Goal: Information Seeking & Learning: Check status

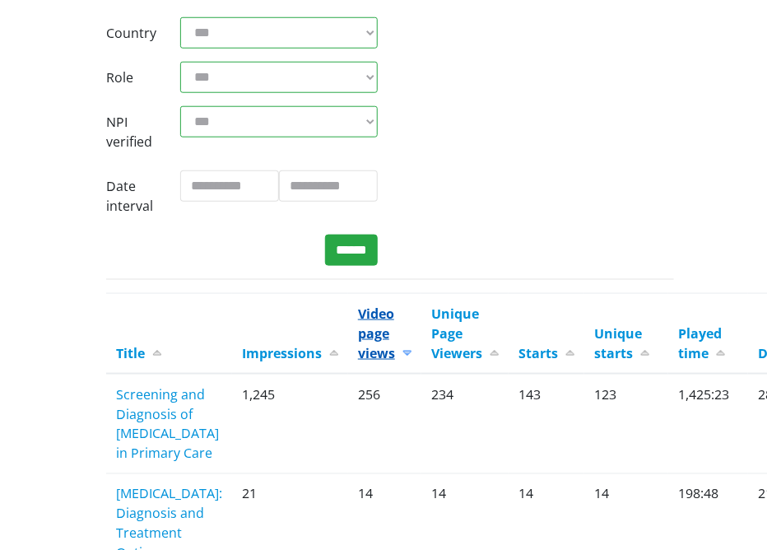
scroll to position [345, 0]
click at [130, 355] on link "Title" at bounding box center [138, 353] width 45 height 18
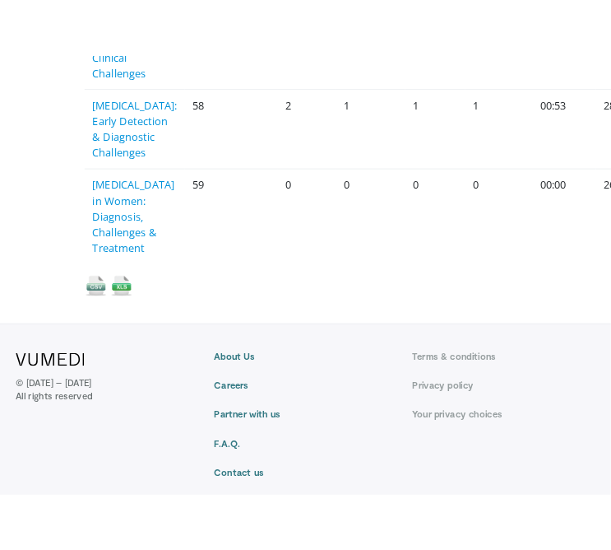
scroll to position [3338, 0]
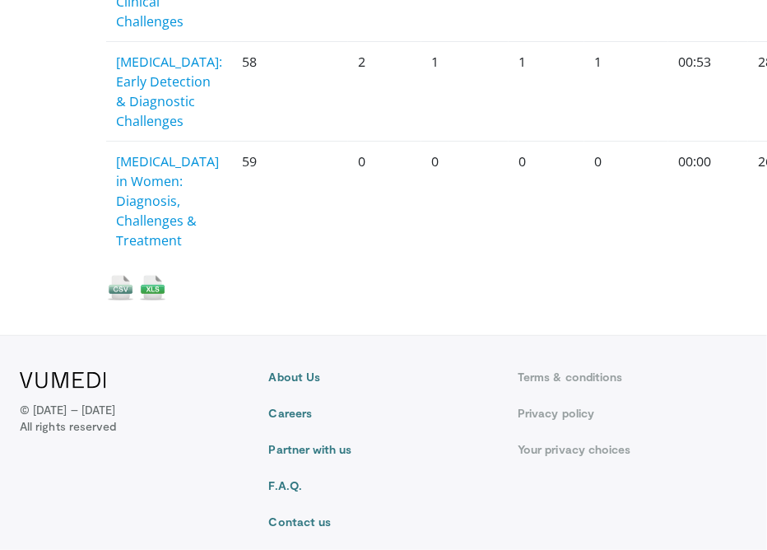
click at [144, 288] on img at bounding box center [152, 287] width 29 height 29
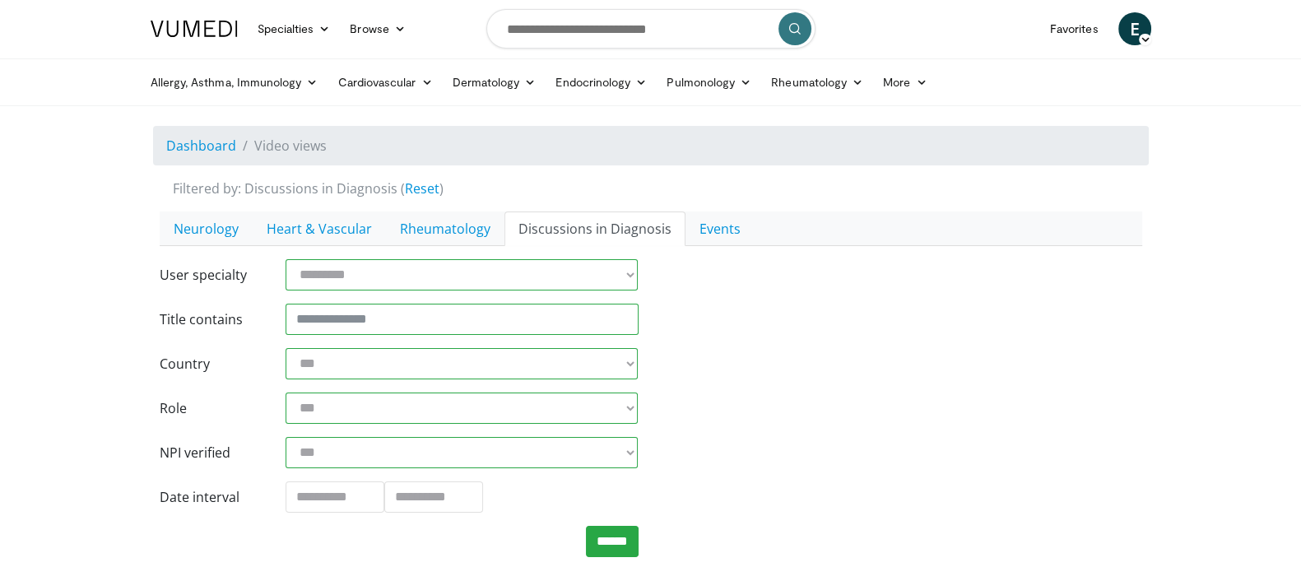
scroll to position [0, 0]
click at [580, 222] on link "Discussions in Diagnosis" at bounding box center [594, 229] width 181 height 35
click at [1129, 38] on span "E" at bounding box center [1134, 29] width 33 height 33
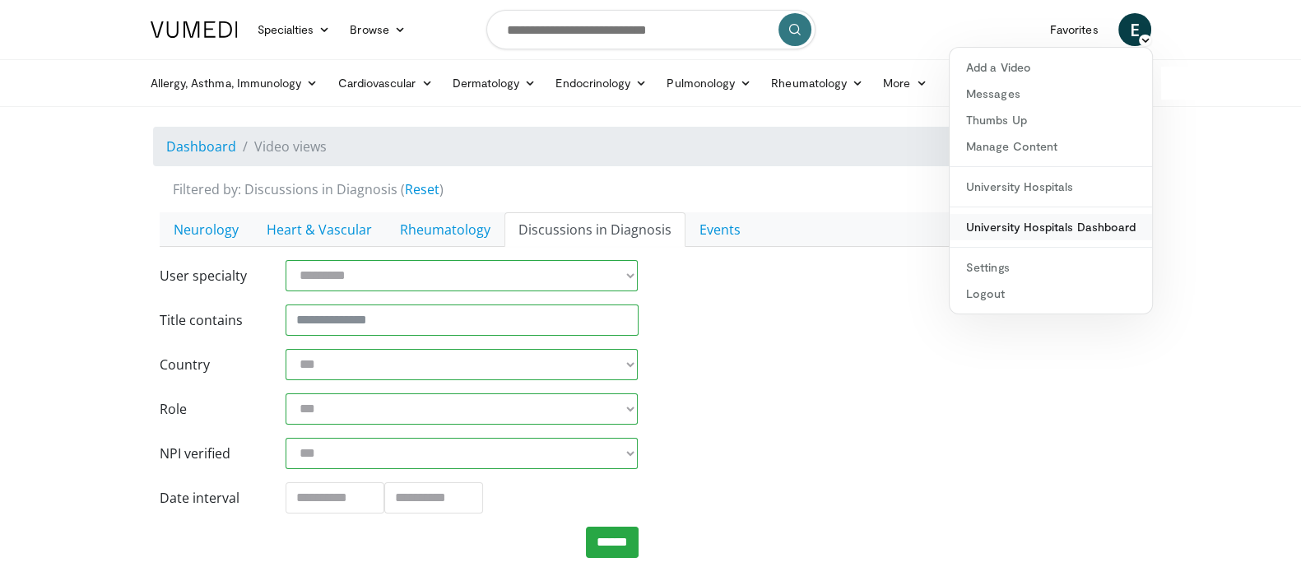
click at [1018, 225] on link "University Hospitals Dashboard" at bounding box center [1050, 227] width 202 height 26
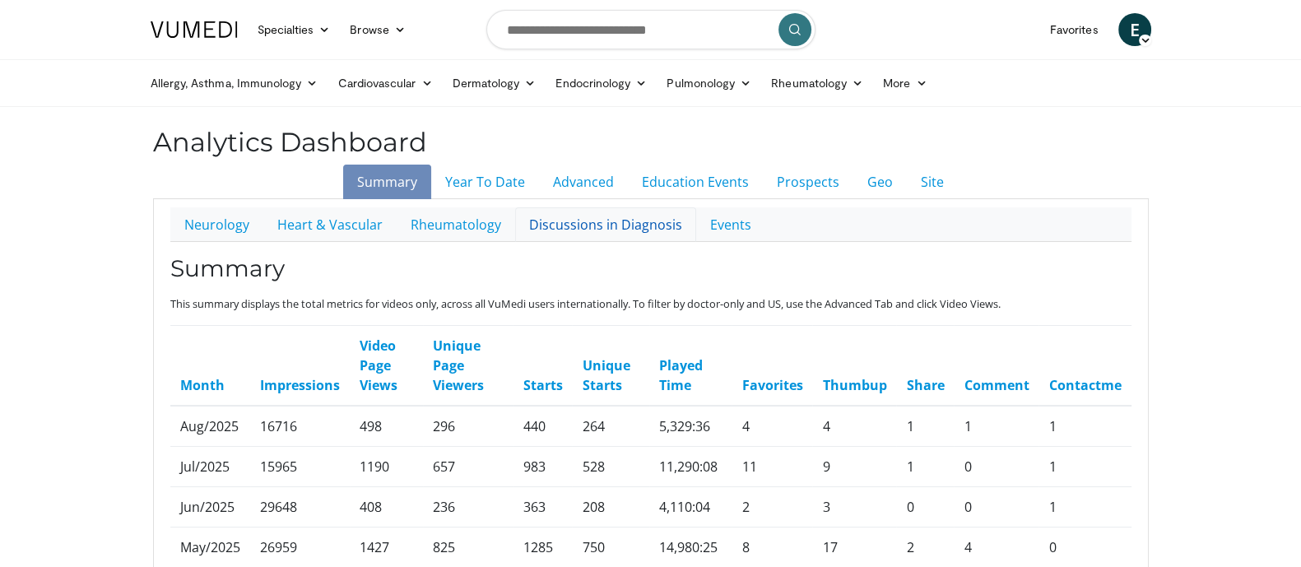
click at [580, 224] on link "Discussions in Diagnosis" at bounding box center [605, 224] width 181 height 35
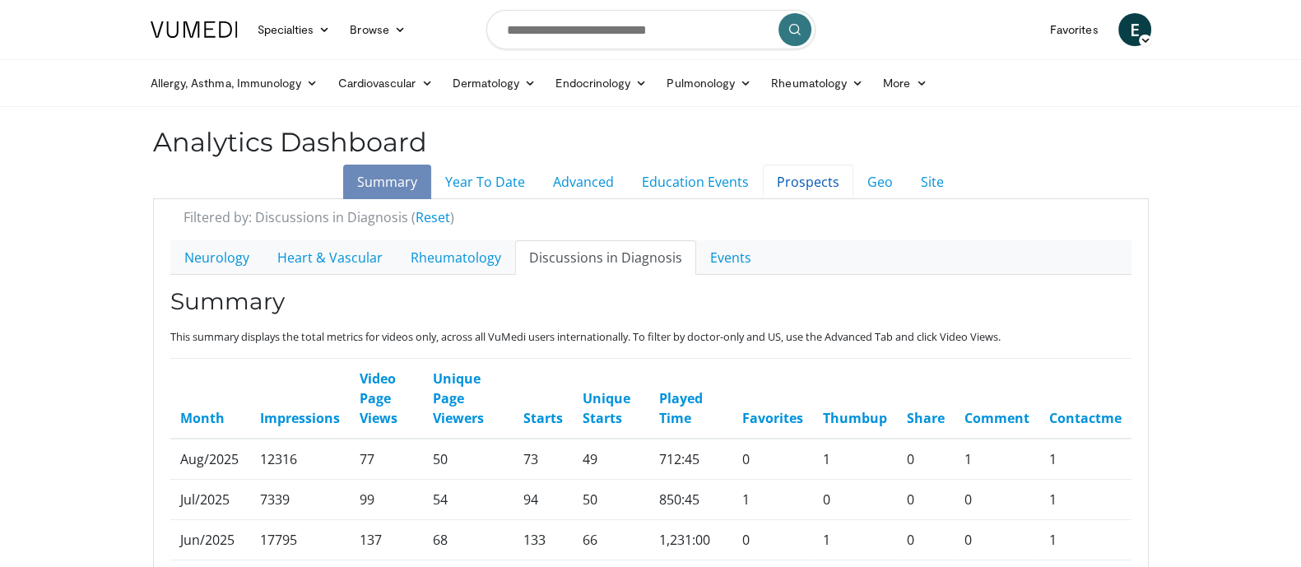
click at [805, 183] on link "Prospects" at bounding box center [808, 182] width 90 height 35
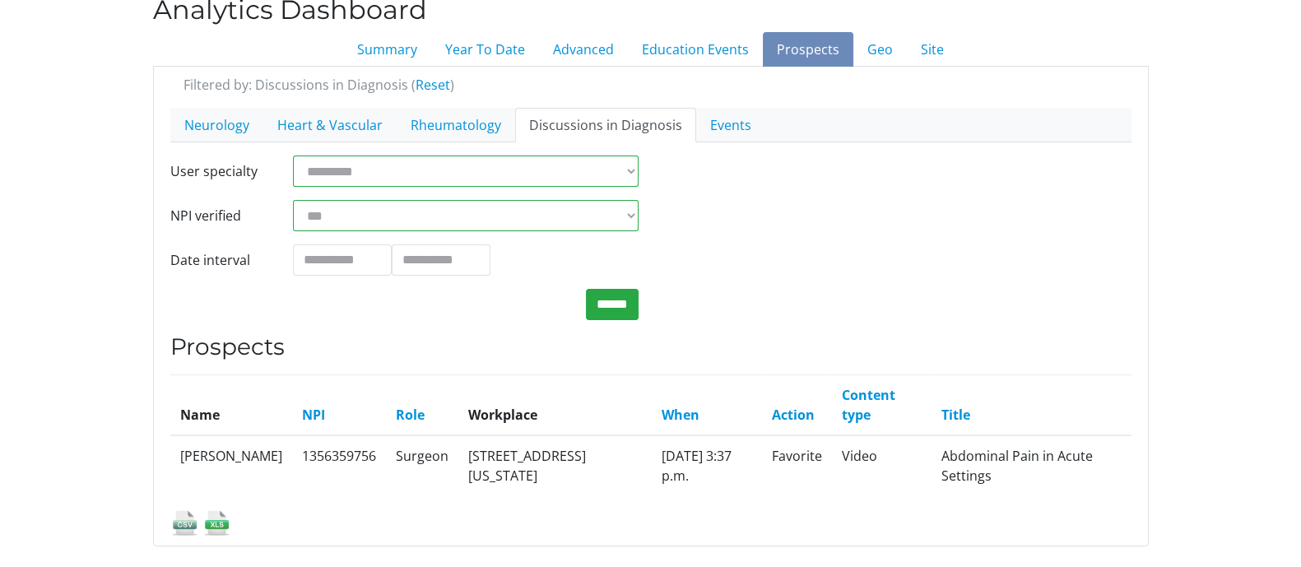
scroll to position [129, 0]
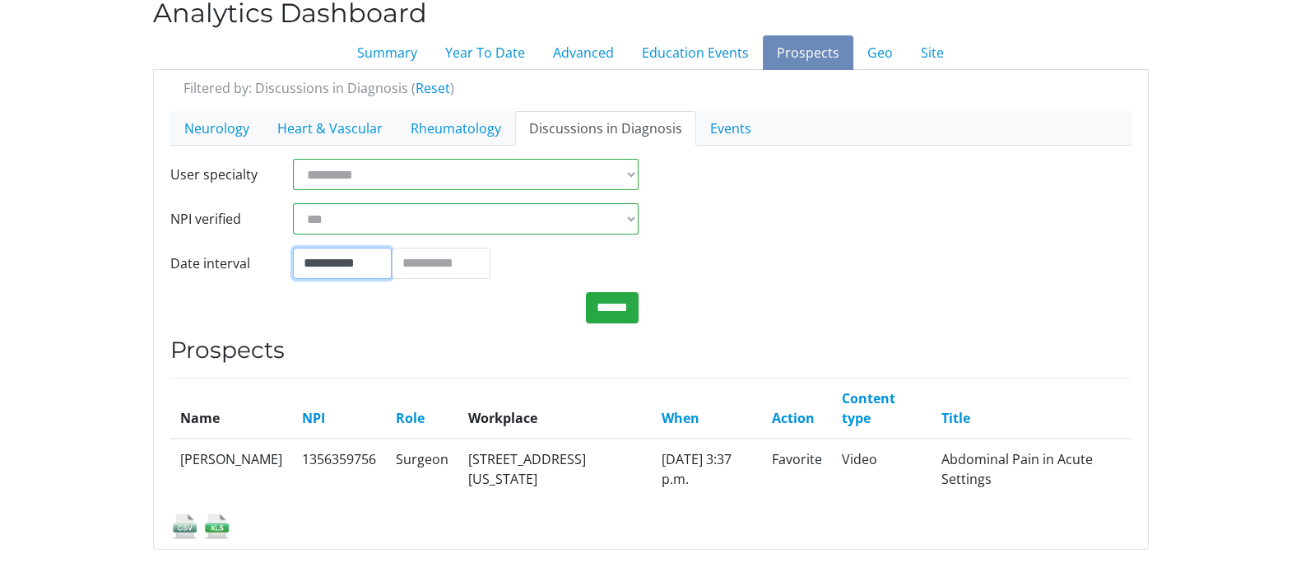
click at [337, 261] on input "**********" at bounding box center [342, 263] width 99 height 31
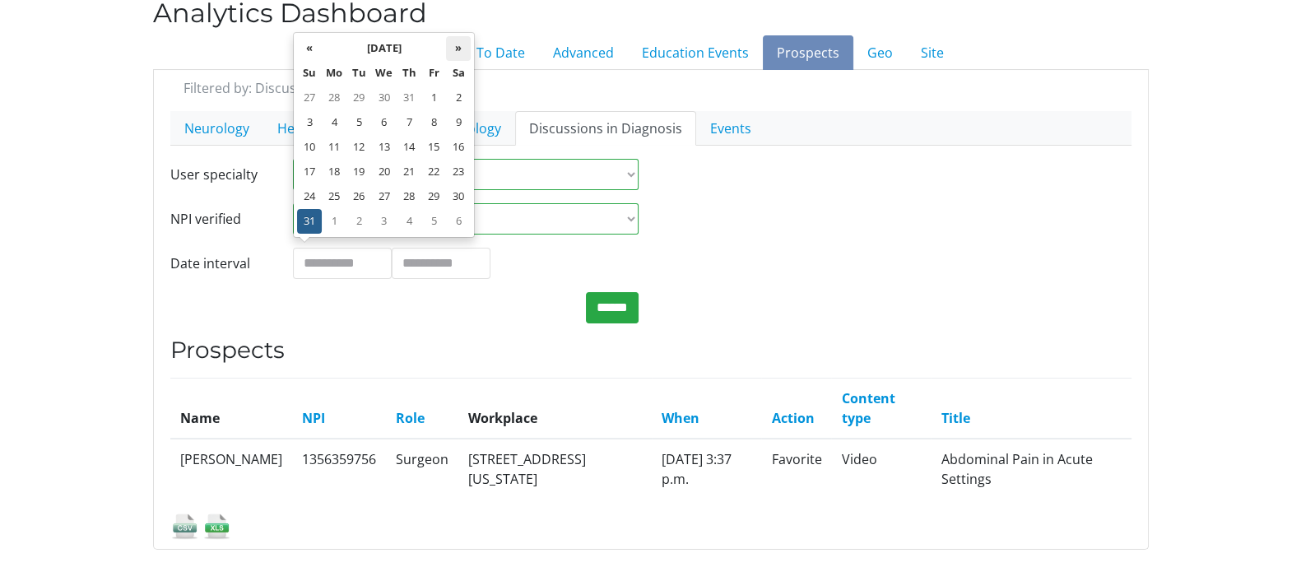
click at [463, 43] on th "»" at bounding box center [458, 48] width 25 height 25
click at [338, 90] on td "1" at bounding box center [334, 98] width 25 height 25
type input "**********"
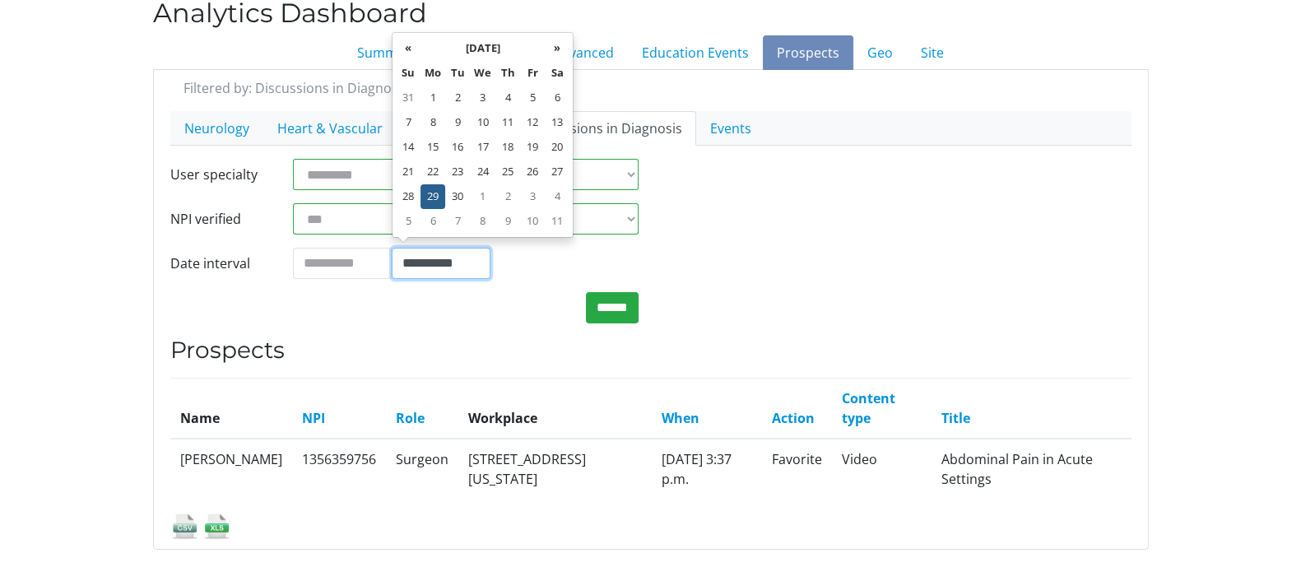
click at [432, 261] on input "**********" at bounding box center [441, 263] width 99 height 31
click at [457, 192] on td "30" at bounding box center [457, 196] width 25 height 25
type input "**********"
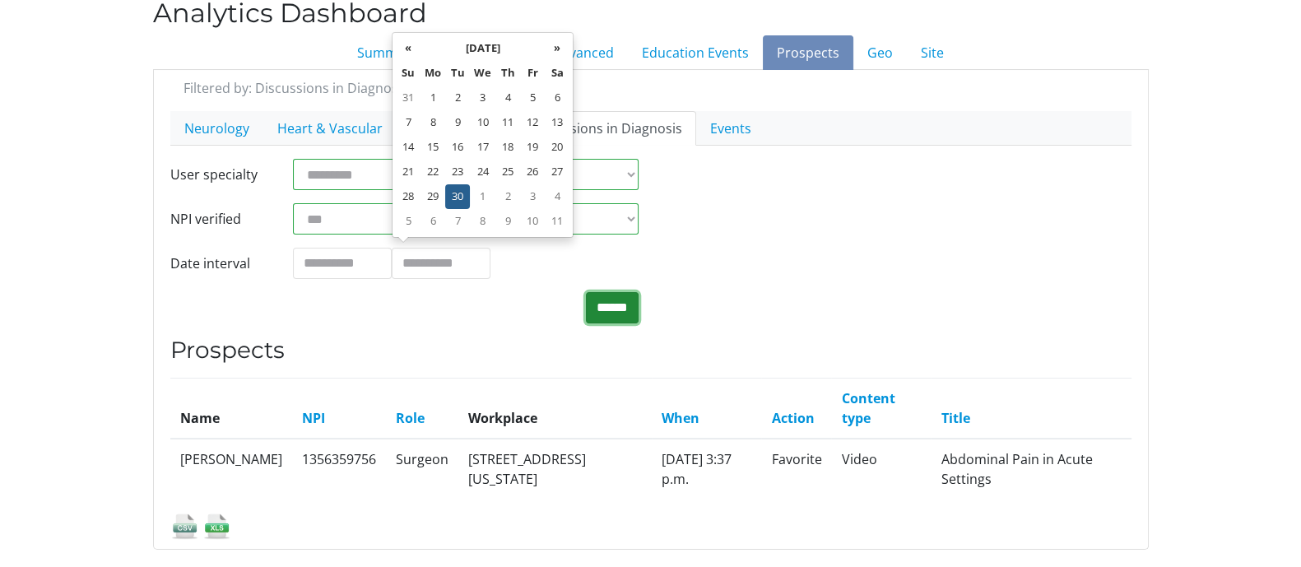
click at [632, 298] on input "******" at bounding box center [612, 307] width 53 height 31
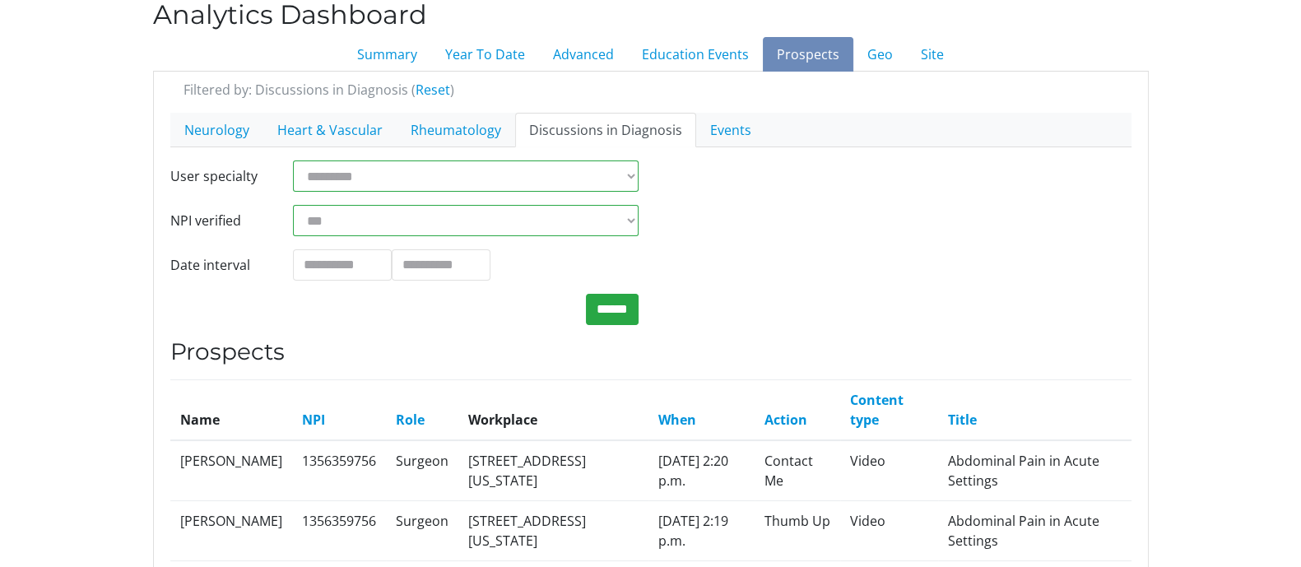
scroll to position [94, 0]
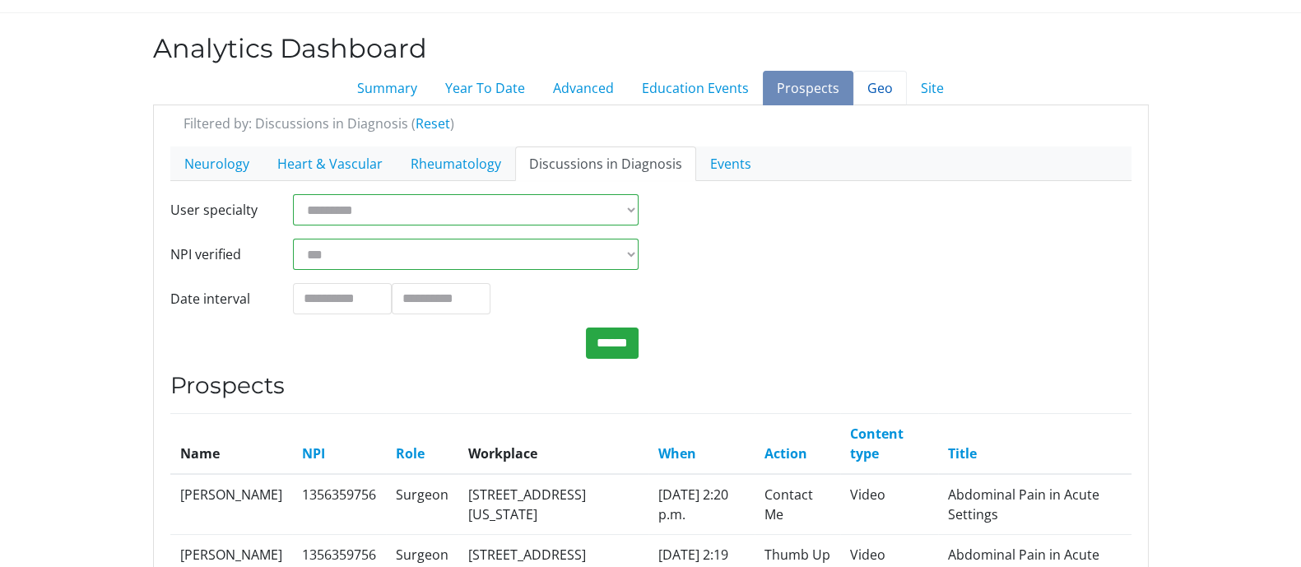
click at [869, 84] on link "Geo" at bounding box center [879, 88] width 53 height 35
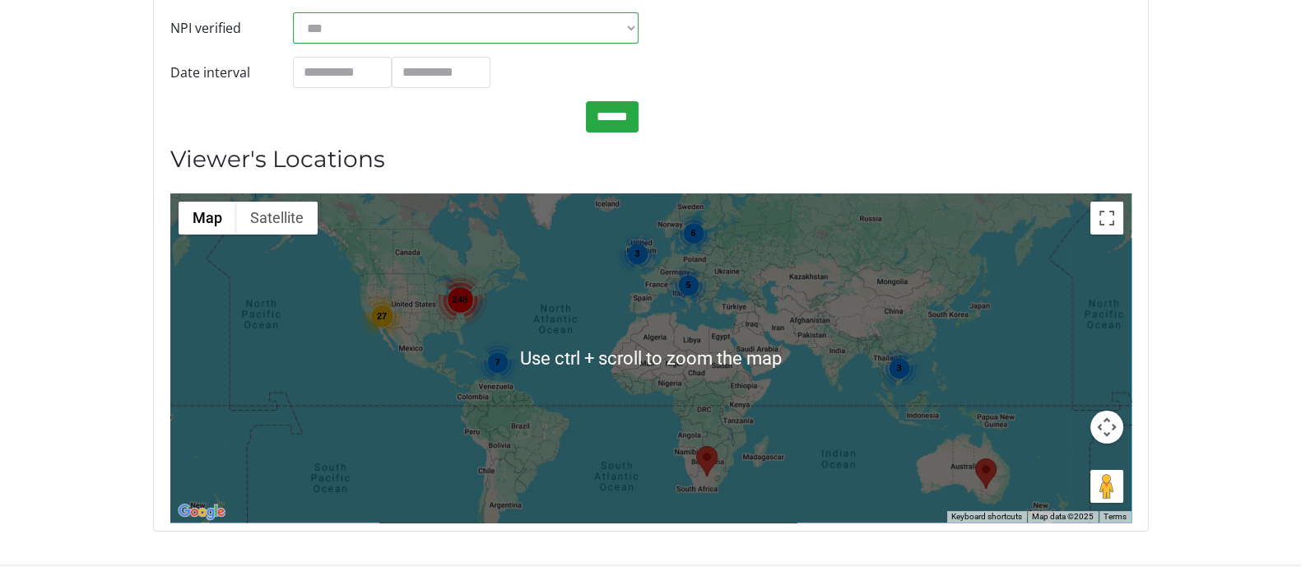
scroll to position [434, 0]
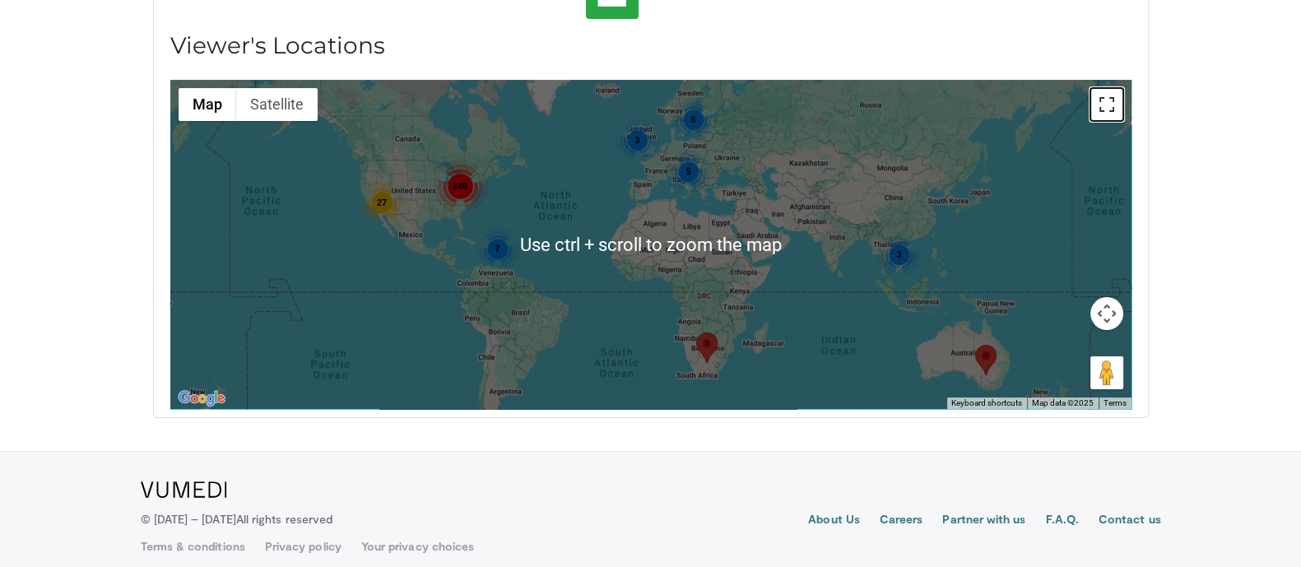
click at [1119, 96] on button "Toggle fullscreen view" at bounding box center [1106, 104] width 33 height 33
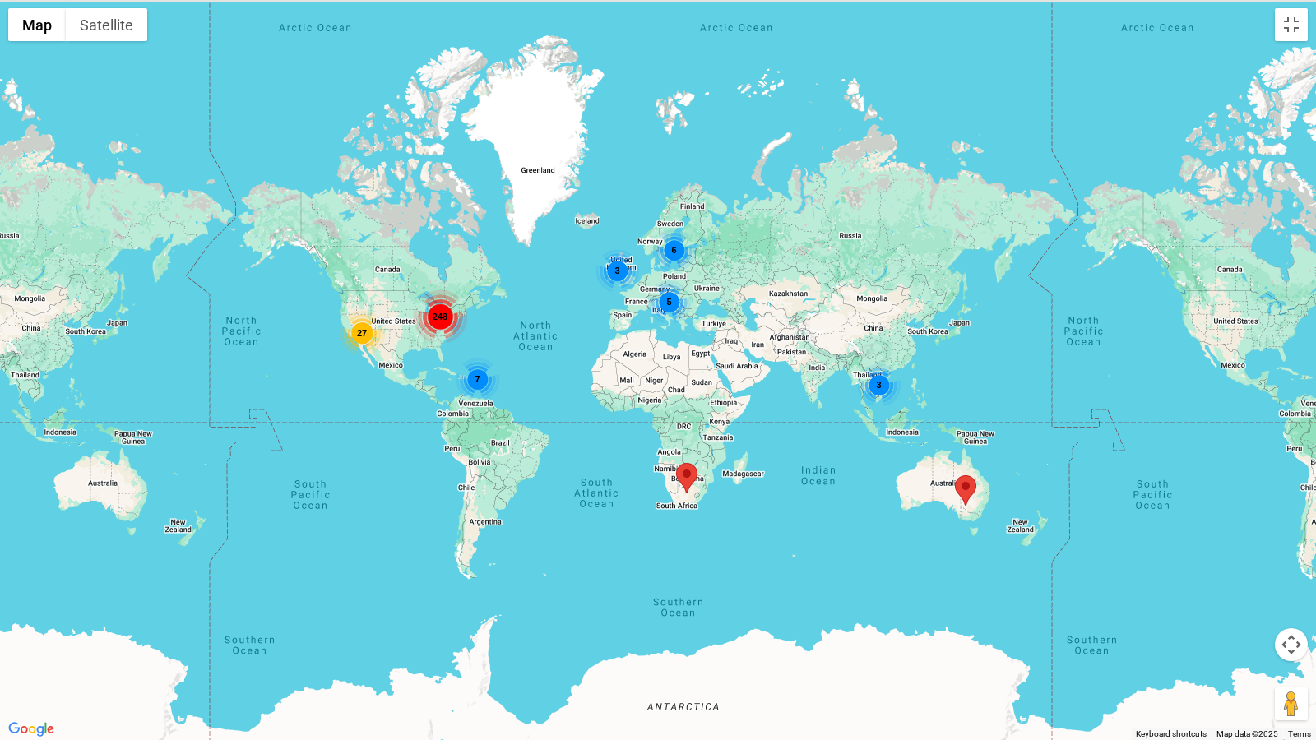
drag, startPoint x: 642, startPoint y: 383, endPoint x: 704, endPoint y: 403, distance: 65.0
click at [704, 403] on div "248 3 27 6 3 7 5" at bounding box center [658, 370] width 1316 height 740
click at [1293, 566] on button "Map camera controls" at bounding box center [1291, 644] width 33 height 33
click at [1259, 566] on button "Zoom in" at bounding box center [1250, 603] width 33 height 33
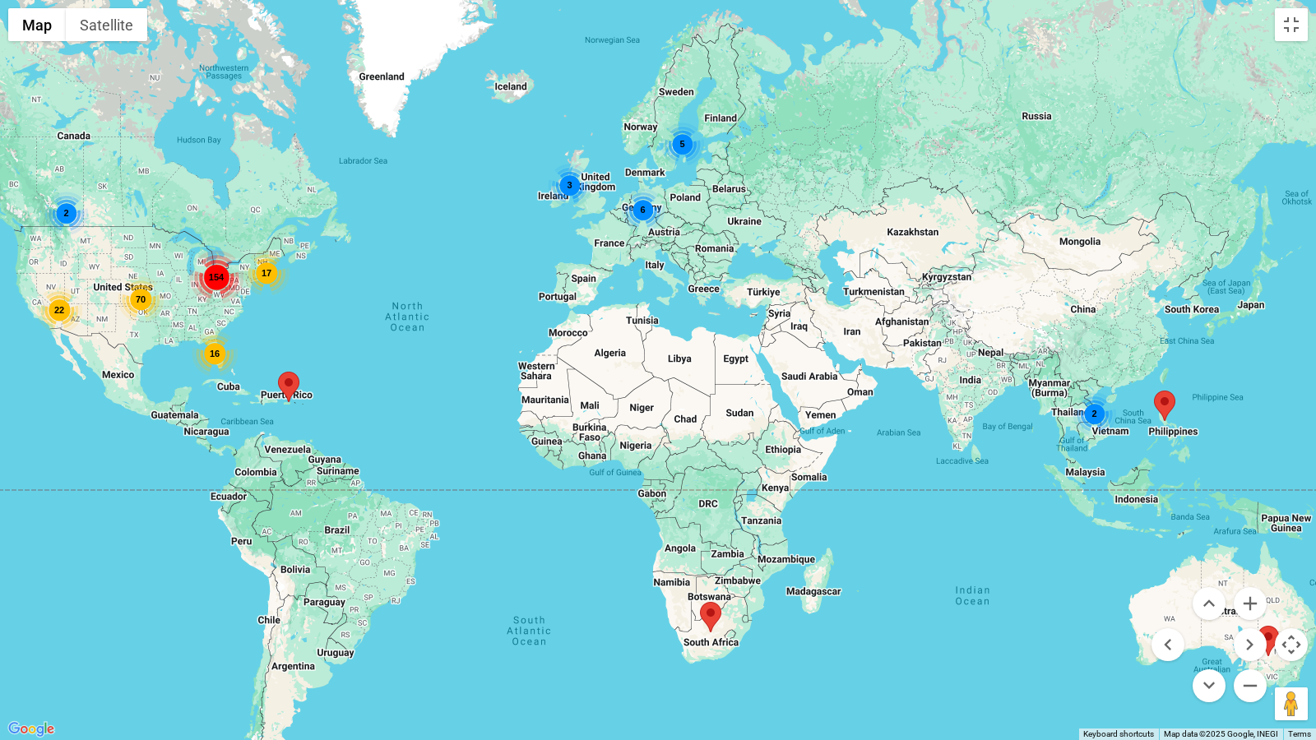
drag, startPoint x: 842, startPoint y: 458, endPoint x: 839, endPoint y: 474, distance: 16.0
click at [839, 474] on div "154 2 70 22 5 3 16 6 2 17" at bounding box center [658, 370] width 1316 height 740
click at [1254, 566] on button "Zoom out" at bounding box center [1250, 686] width 33 height 33
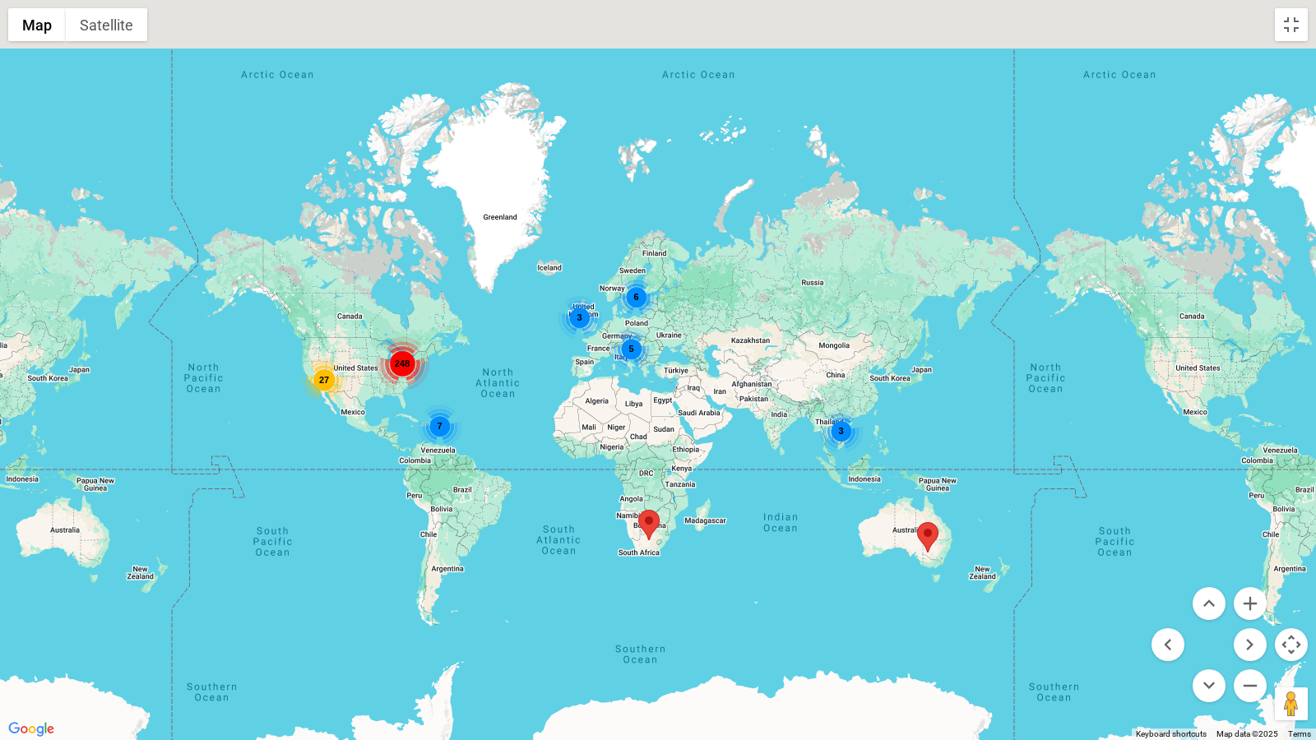
drag, startPoint x: 800, startPoint y: 457, endPoint x: 765, endPoint y: 502, distance: 56.3
click at [765, 502] on div "248 3 27 6 3 7 5" at bounding box center [658, 370] width 1316 height 740
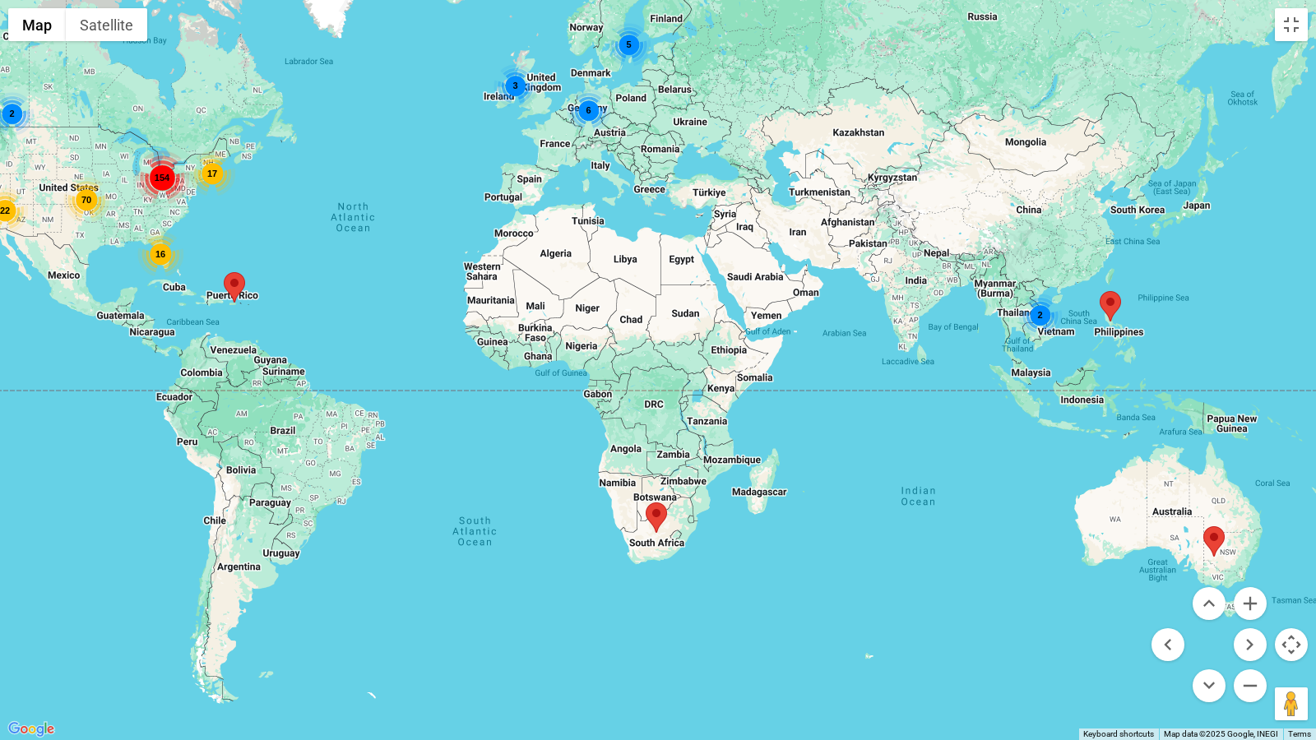
drag, startPoint x: 742, startPoint y: 495, endPoint x: 868, endPoint y: 449, distance: 134.0
click at [868, 449] on div "154 2 70 22 5 3 16 6 2 17" at bounding box center [658, 370] width 1316 height 740
click at [1261, 566] on button "Zoom out" at bounding box center [1250, 686] width 33 height 33
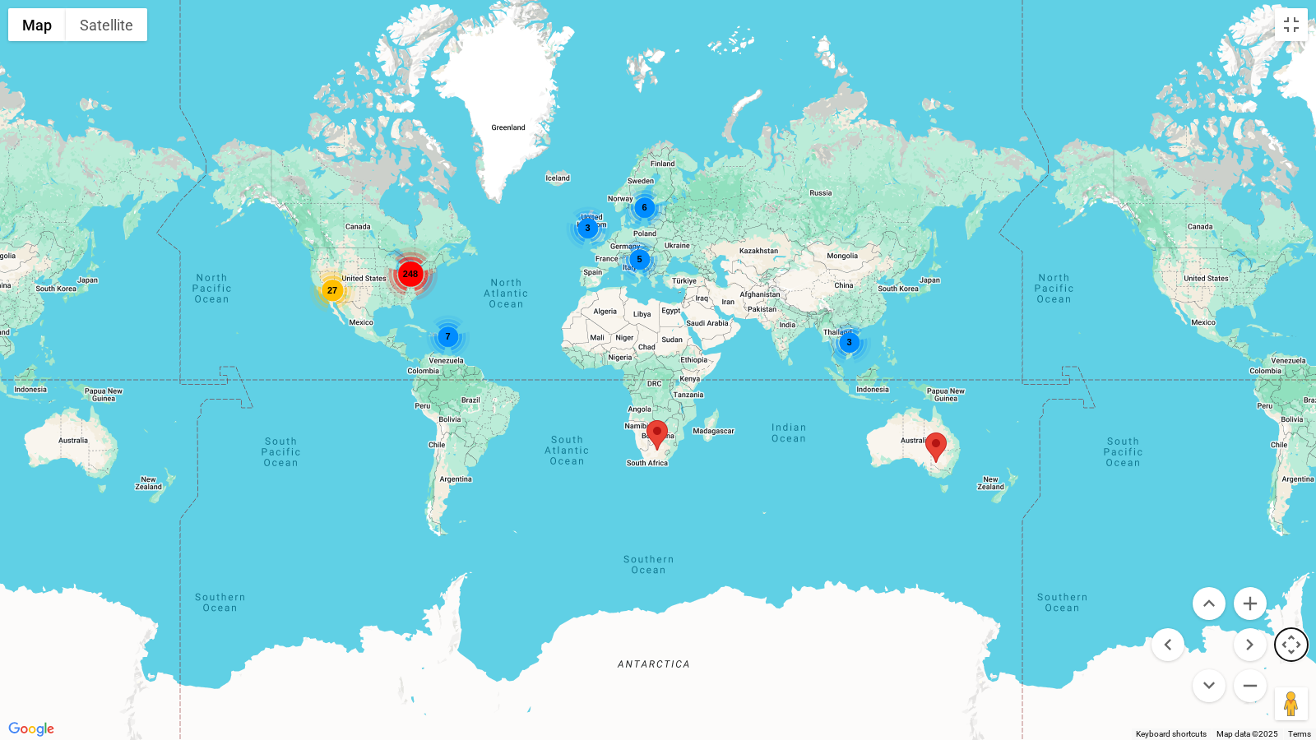
click at [1300, 566] on button "Map camera controls" at bounding box center [1291, 644] width 33 height 33
click at [1292, 566] on div "248 3 27 6 3 7 5" at bounding box center [658, 370] width 1316 height 740
click at [1292, 566] on button "Map camera controls" at bounding box center [1291, 644] width 33 height 33
click at [1248, 566] on button "Zoom in" at bounding box center [1250, 603] width 33 height 33
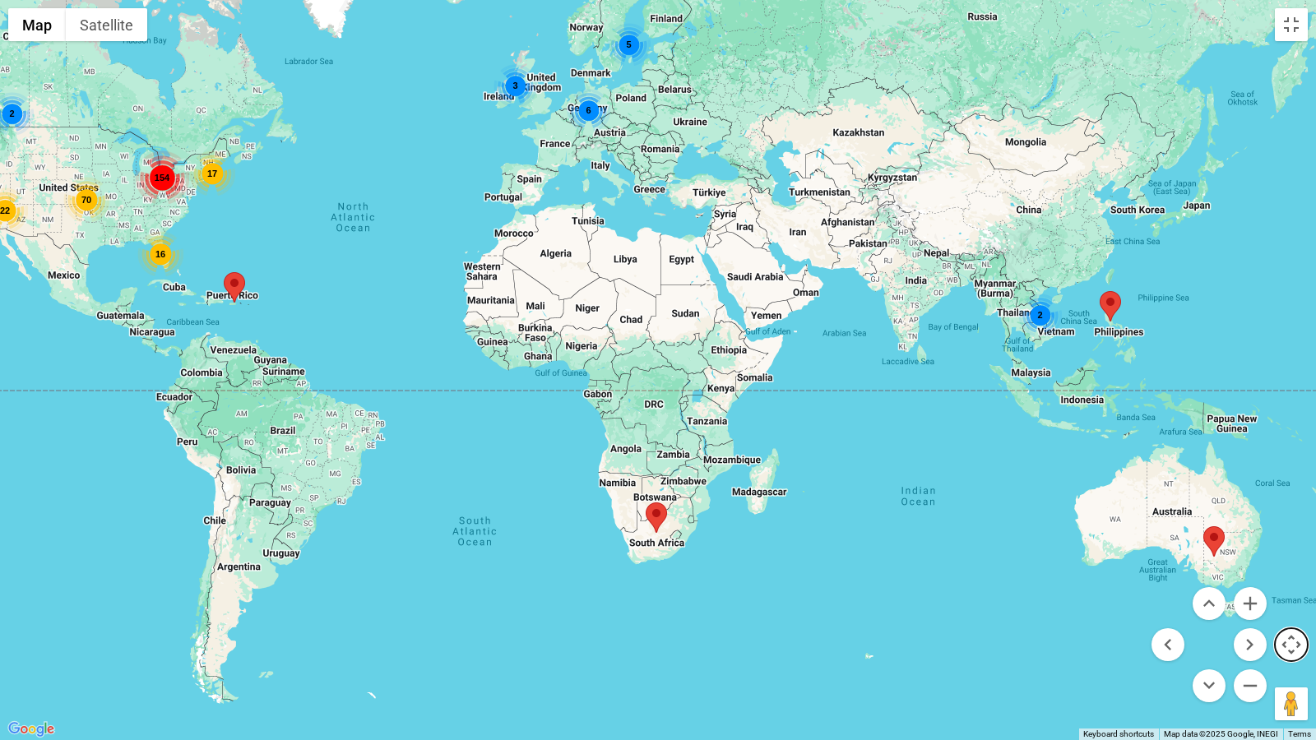
click at [1293, 566] on button "Map camera controls" at bounding box center [1291, 644] width 33 height 33
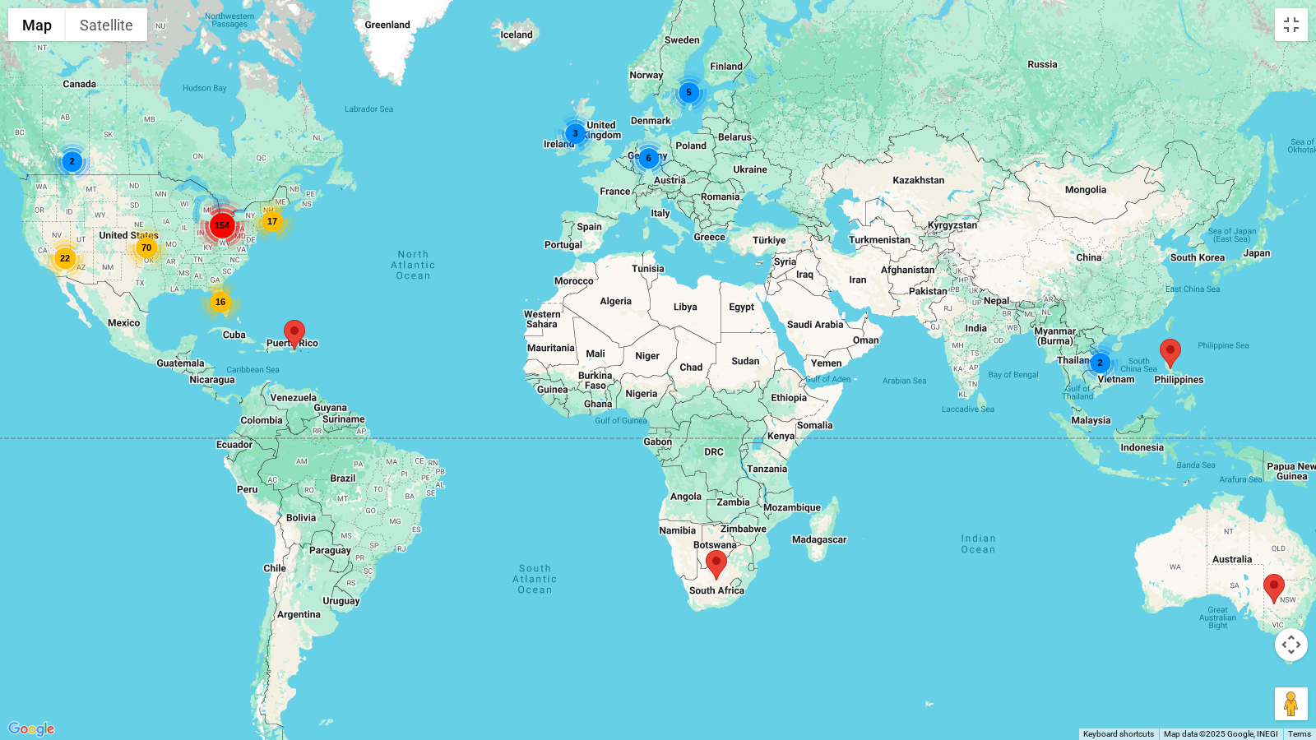
drag, startPoint x: 498, startPoint y: 458, endPoint x: 561, endPoint y: 508, distance: 80.3
click at [561, 508] on div "154 2 70 22 5 3 16 6 2 17" at bounding box center [658, 370] width 1316 height 740
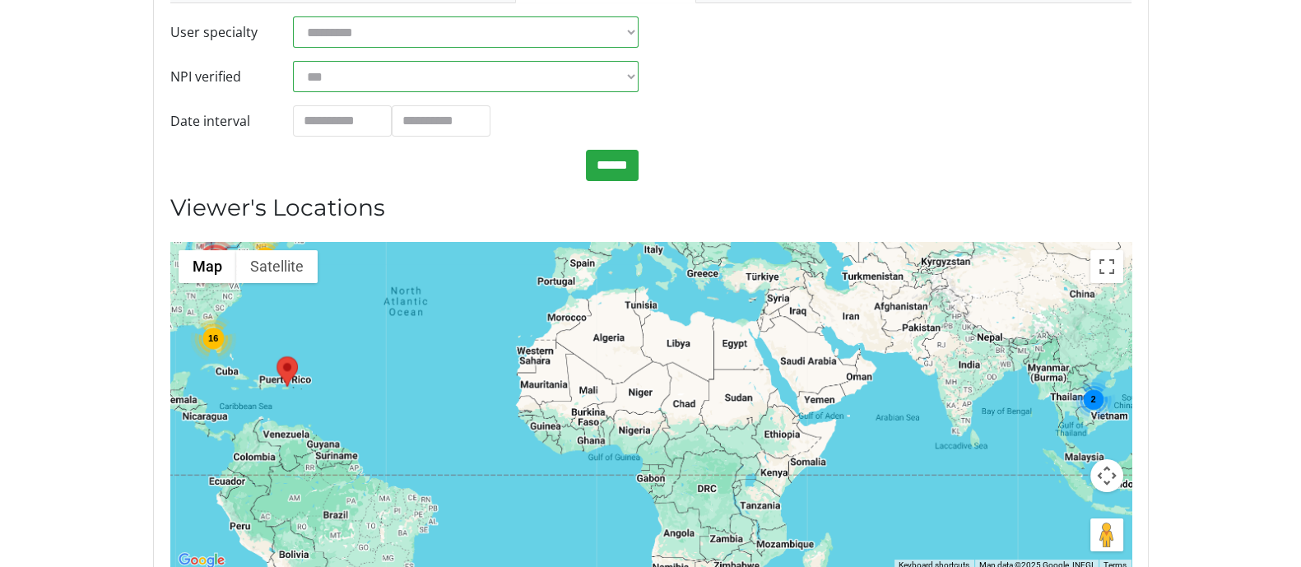
click at [57, 294] on body "Specialties Adult & Family Medicine Allergy, [MEDICAL_DATA], Immunology Anesthe…" at bounding box center [650, 236] width 1301 height 1014
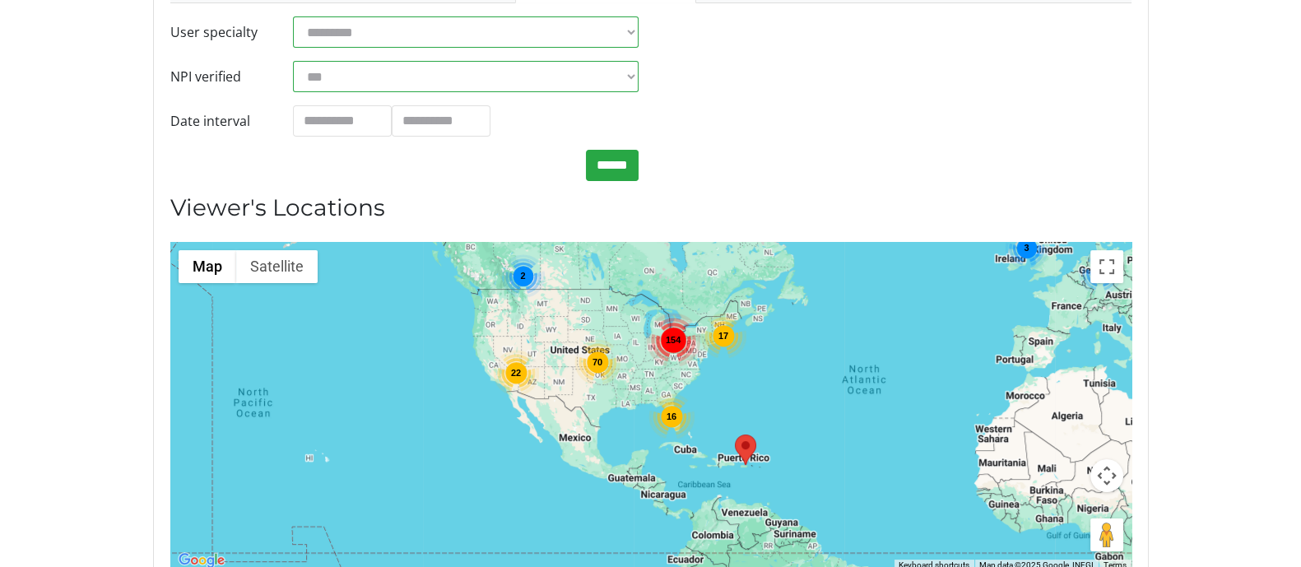
drag, startPoint x: 473, startPoint y: 380, endPoint x: 991, endPoint y: 458, distance: 524.1
click at [991, 458] on div "154 2 70 22 5 3 16 6 2 17" at bounding box center [650, 406] width 961 height 329
